Goal: Task Accomplishment & Management: Manage account settings

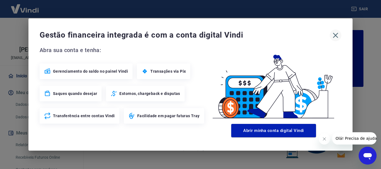
click at [335, 34] on icon "button" at bounding box center [335, 35] width 9 height 9
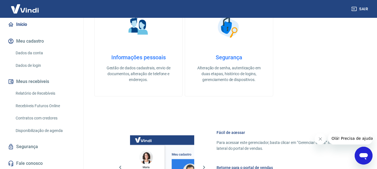
scroll to position [52, 0]
click at [46, 91] on link "Relatório de Recebíveis" at bounding box center [44, 92] width 63 height 11
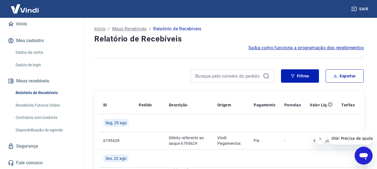
scroll to position [28, 0]
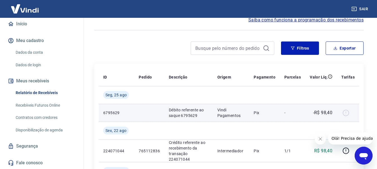
click at [107, 112] on p "6795629" at bounding box center [116, 113] width 26 height 6
click at [189, 107] on td "Débito referente ao saque 6795629" at bounding box center [188, 113] width 49 height 18
click at [213, 114] on td "Débito referente ao saque 6795629" at bounding box center [188, 113] width 49 height 18
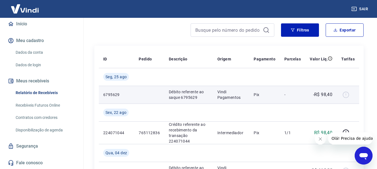
scroll to position [56, 0]
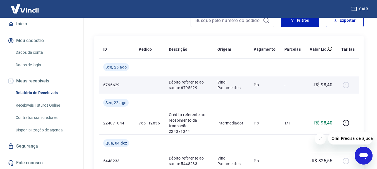
click at [258, 80] on td "Pix" at bounding box center [264, 85] width 31 height 18
click at [258, 83] on p "Pix" at bounding box center [264, 85] width 22 height 6
click at [111, 84] on p "6795629" at bounding box center [116, 85] width 26 height 6
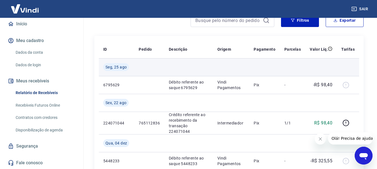
click at [115, 66] on span "Seg, 25 ago" at bounding box center [115, 67] width 21 height 6
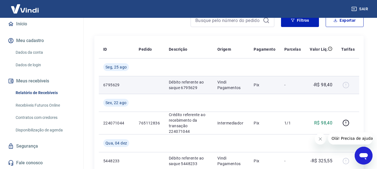
scroll to position [28, 0]
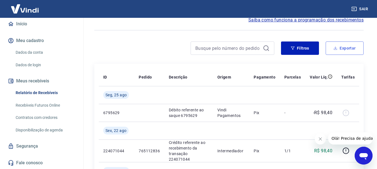
click at [356, 52] on button "Exportar" at bounding box center [344, 48] width 38 height 13
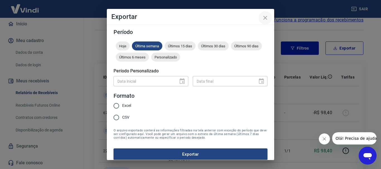
click at [265, 18] on icon "close" at bounding box center [265, 17] width 7 height 7
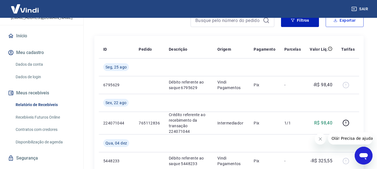
scroll to position [52, 0]
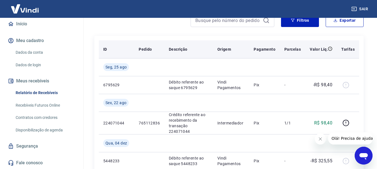
click at [258, 49] on p "Pagamento" at bounding box center [264, 50] width 22 height 6
click at [265, 48] on p "Pagamento" at bounding box center [264, 50] width 22 height 6
click at [355, 52] on th "Tarifas" at bounding box center [347, 49] width 22 height 18
click at [351, 50] on p "Tarifas" at bounding box center [347, 50] width 13 height 6
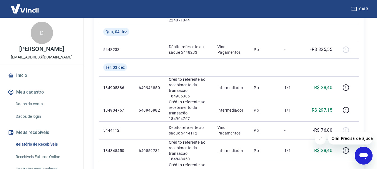
scroll to position [0, 0]
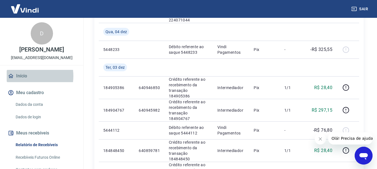
click at [28, 76] on link "Início" at bounding box center [42, 76] width 70 height 12
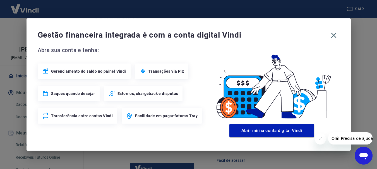
scroll to position [172, 0]
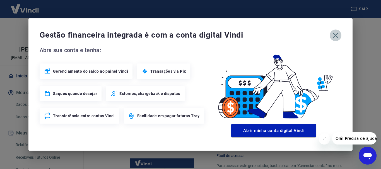
click at [334, 35] on icon "button" at bounding box center [335, 35] width 9 height 9
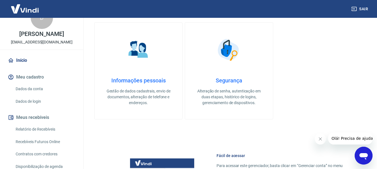
scroll to position [28, 0]
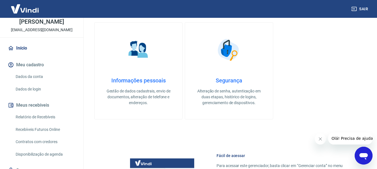
click at [44, 115] on link "Relatório de Recebíveis" at bounding box center [44, 117] width 63 height 11
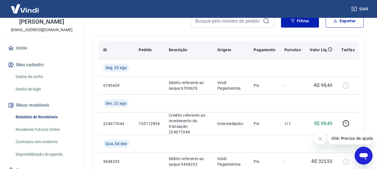
scroll to position [56, 0]
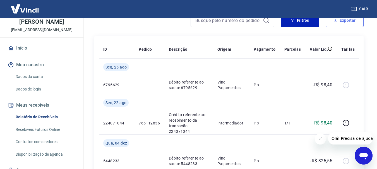
click at [343, 22] on button "Exportar" at bounding box center [344, 20] width 38 height 13
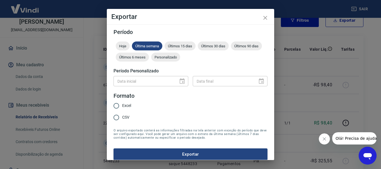
click at [124, 118] on span "CSV" at bounding box center [125, 118] width 7 height 6
click at [122, 118] on input "CSV" at bounding box center [116, 118] width 12 height 12
radio input "true"
click at [184, 151] on button "Exportar" at bounding box center [190, 155] width 154 height 12
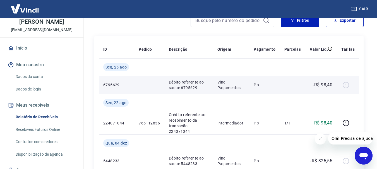
click at [105, 84] on p "6795629" at bounding box center [116, 85] width 26 height 6
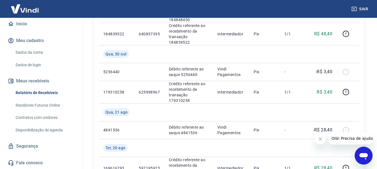
scroll to position [0, 0]
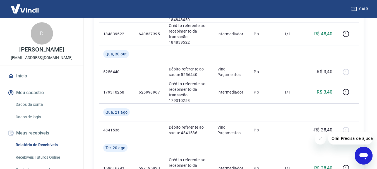
click at [21, 77] on link "Início" at bounding box center [42, 76] width 70 height 12
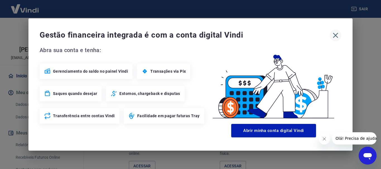
click at [336, 35] on icon "button" at bounding box center [335, 35] width 9 height 9
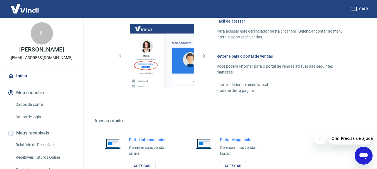
scroll to position [52, 0]
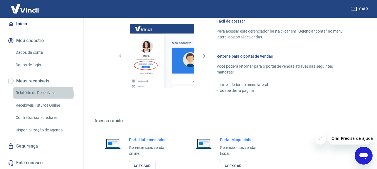
click at [41, 94] on link "Relatório de Recebíveis" at bounding box center [44, 92] width 63 height 11
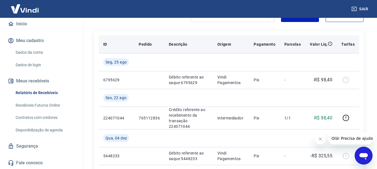
scroll to position [84, 0]
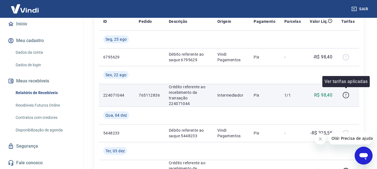
click at [347, 94] on icon "button" at bounding box center [345, 95] width 7 height 7
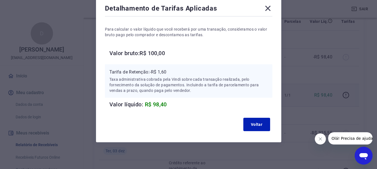
scroll to position [32, 0]
click at [268, 8] on icon at bounding box center [267, 8] width 5 height 5
